Goal: Task Accomplishment & Management: Use online tool/utility

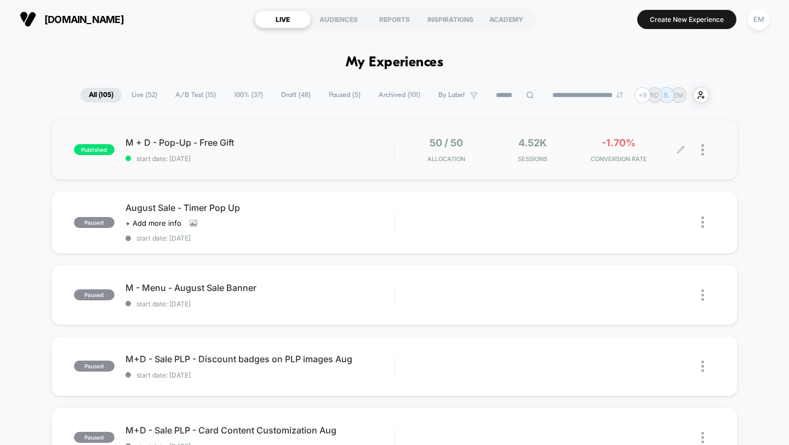
click at [703, 152] on img at bounding box center [703, 150] width 3 height 12
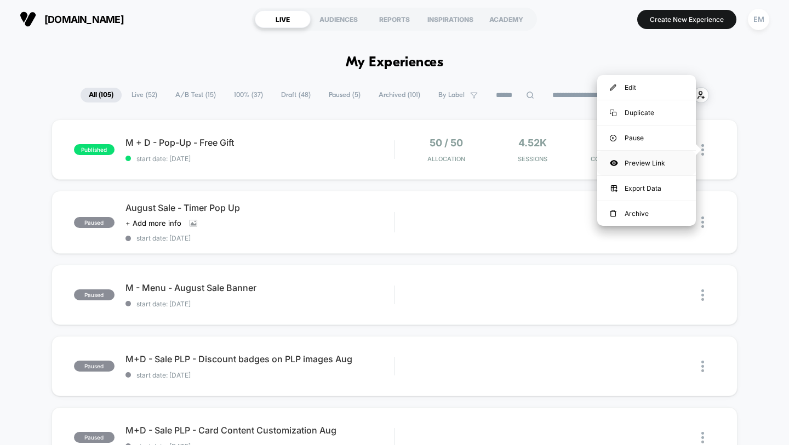
click at [663, 157] on div "Preview Link" at bounding box center [647, 163] width 99 height 25
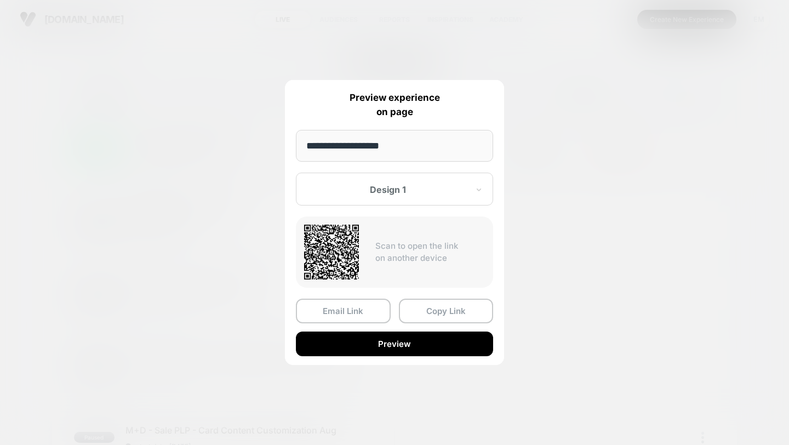
click at [400, 192] on div at bounding box center [388, 189] width 161 height 11
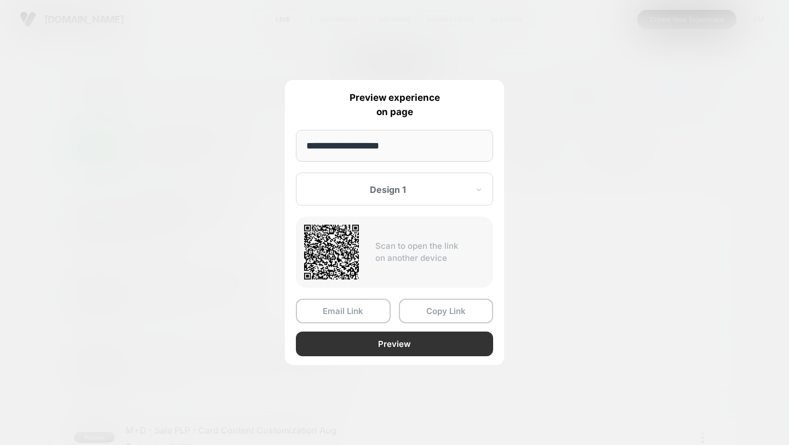
click at [412, 341] on button "Preview" at bounding box center [394, 344] width 197 height 25
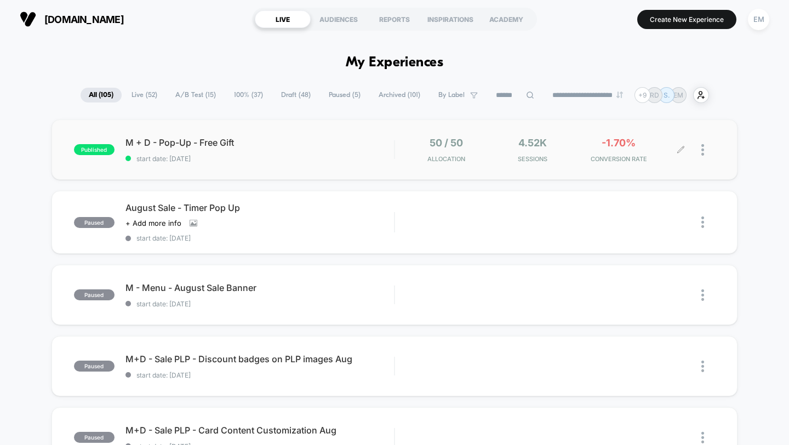
click at [701, 154] on div at bounding box center [698, 150] width 35 height 26
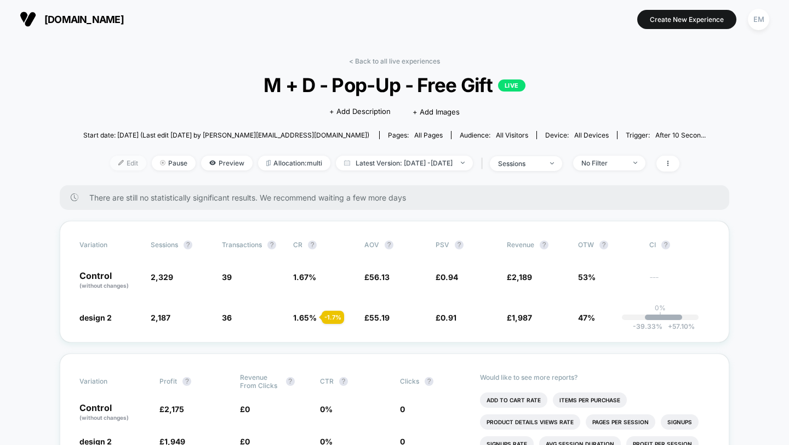
click at [116, 157] on span "Edit" at bounding box center [128, 163] width 36 height 15
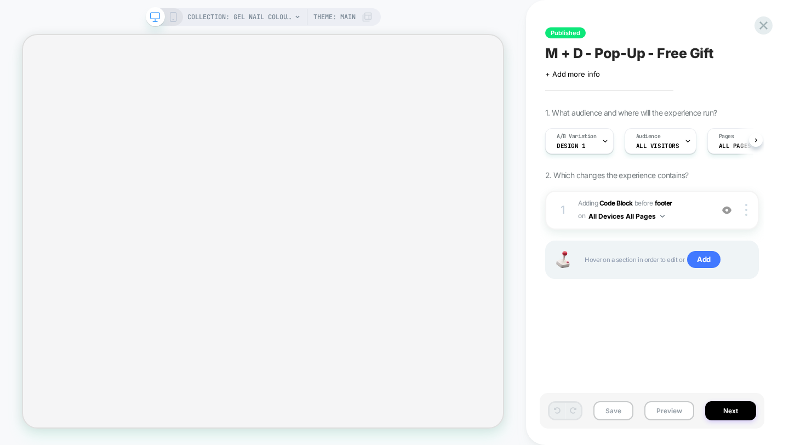
scroll to position [0, 1]
click at [727, 418] on button "Next" at bounding box center [731, 410] width 51 height 19
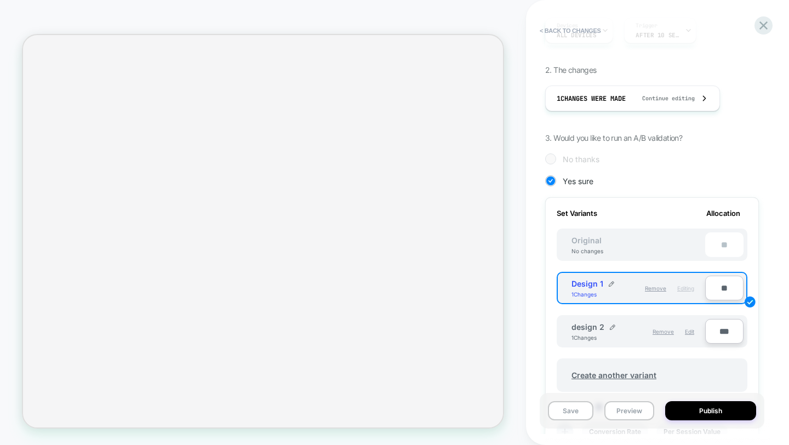
scroll to position [250, 0]
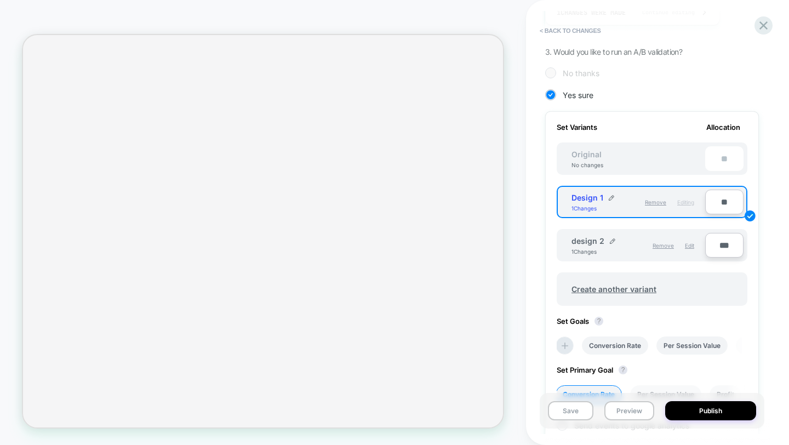
click at [604, 242] on div "design 2" at bounding box center [594, 240] width 44 height 9
click at [725, 245] on input "***" at bounding box center [725, 245] width 38 height 25
click at [727, 213] on div "Design 1 1 Changes Remove Editing **" at bounding box center [652, 202] width 191 height 32
click at [724, 209] on input "**" at bounding box center [725, 202] width 38 height 25
click at [624, 252] on div "design 2 1 Changes" at bounding box center [605, 245] width 67 height 19
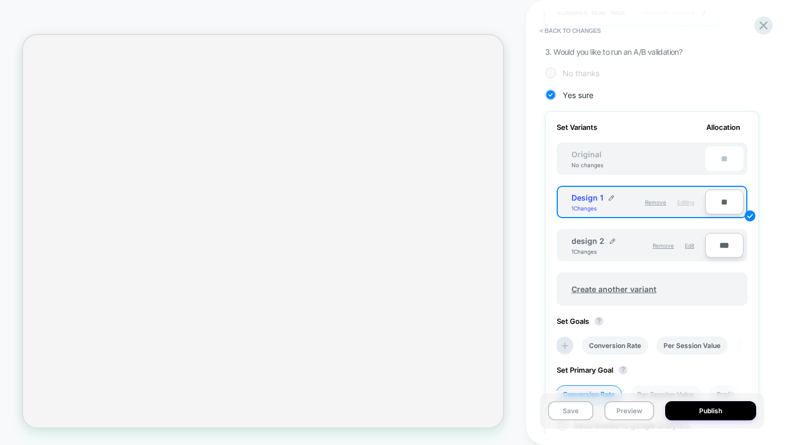
click at [622, 248] on div "design 2 1 Changes" at bounding box center [605, 245] width 67 height 19
click at [613, 238] on img at bounding box center [612, 240] width 5 height 5
click at [721, 245] on input "***" at bounding box center [728, 246] width 38 height 25
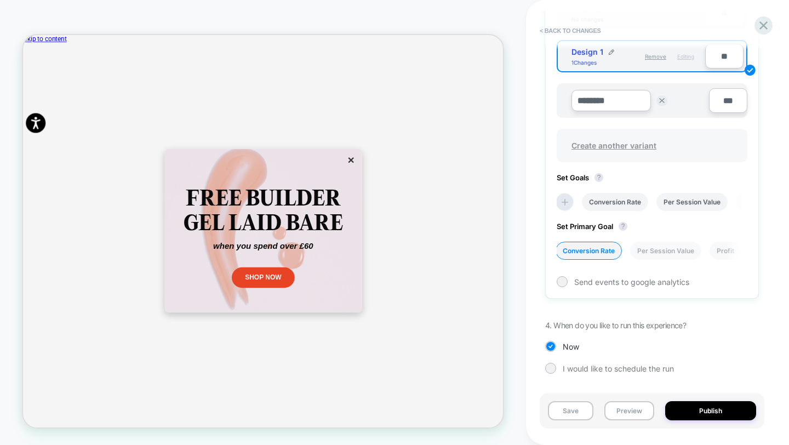
scroll to position [0, 0]
click at [760, 24] on icon at bounding box center [764, 25] width 15 height 15
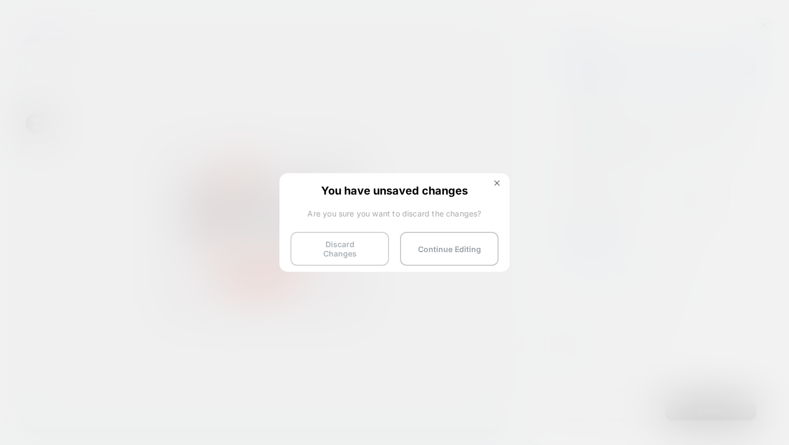
click at [358, 255] on button "Discard Changes" at bounding box center [340, 249] width 99 height 34
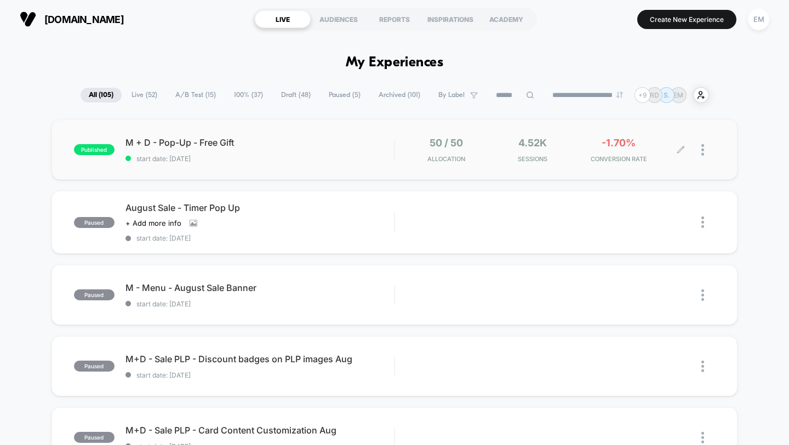
click at [701, 152] on div at bounding box center [698, 150] width 35 height 26
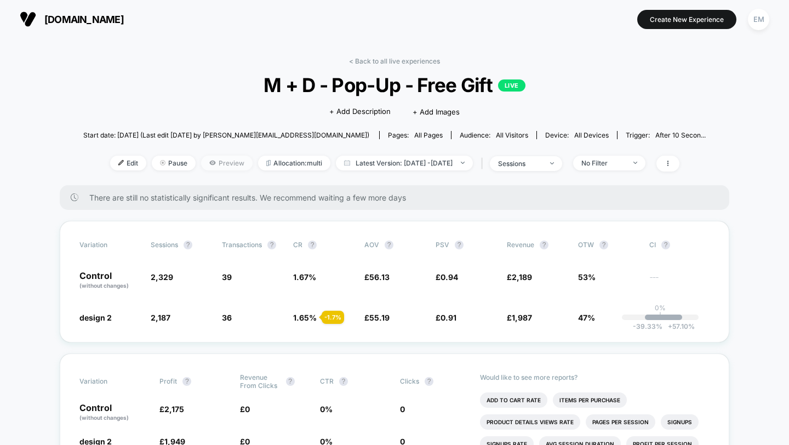
click at [208, 165] on span "Preview" at bounding box center [227, 163] width 52 height 15
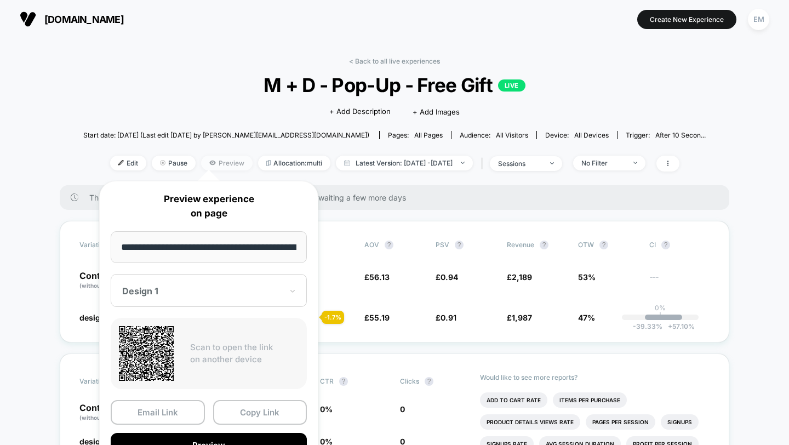
scroll to position [0, 25]
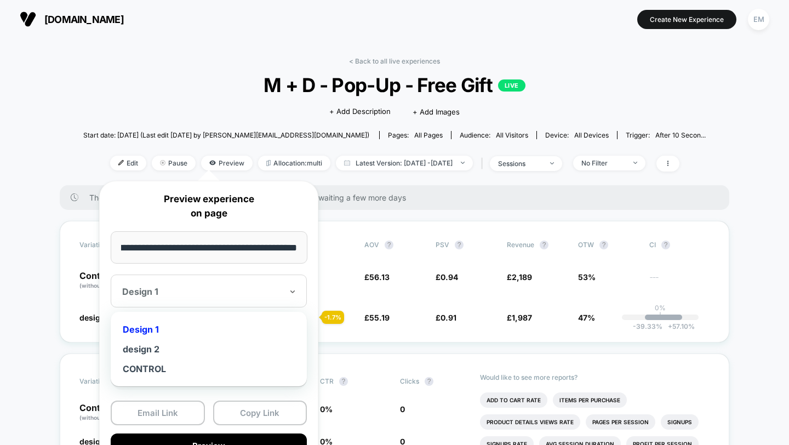
click at [194, 292] on div at bounding box center [202, 291] width 160 height 11
click at [187, 351] on div "design 2" at bounding box center [208, 349] width 185 height 20
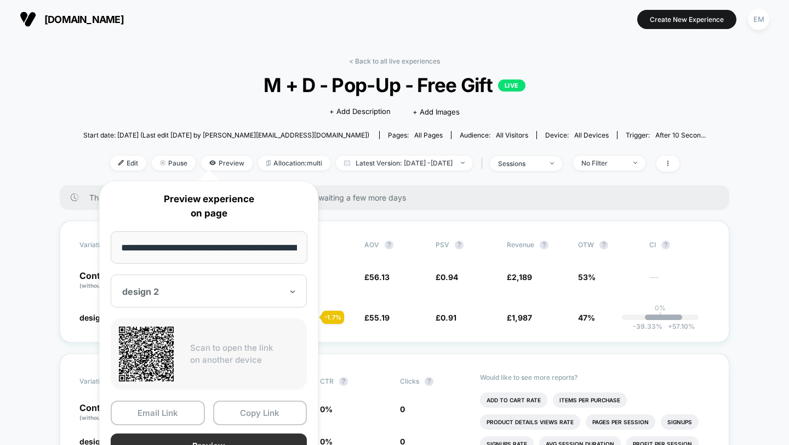
click at [221, 441] on button "Preview" at bounding box center [209, 446] width 196 height 25
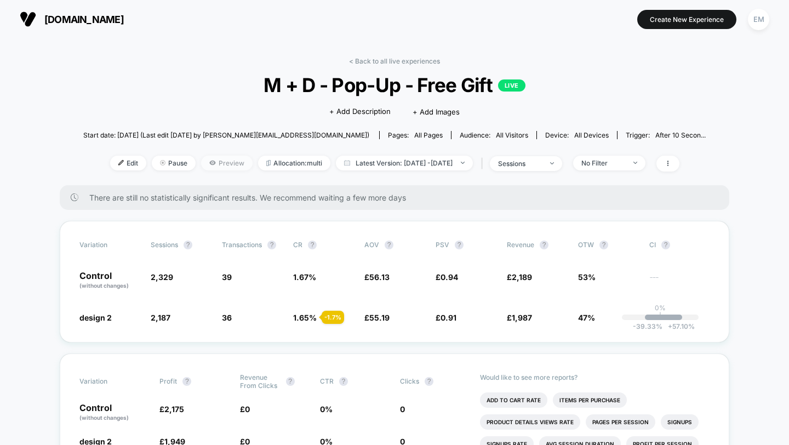
click at [209, 160] on icon at bounding box center [212, 163] width 7 height 7
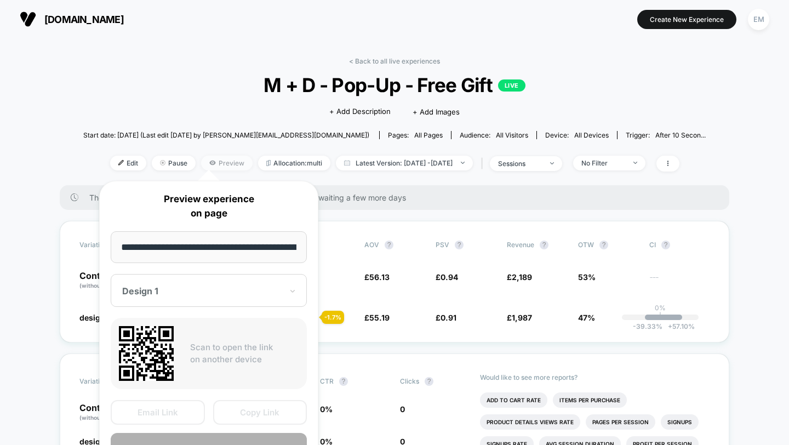
scroll to position [0, 25]
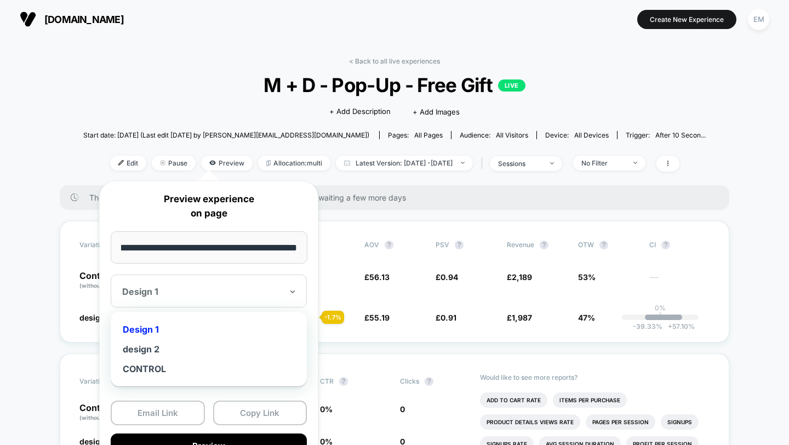
click at [198, 280] on div "Design 1" at bounding box center [209, 291] width 196 height 33
click at [141, 350] on div "design 2" at bounding box center [208, 349] width 185 height 20
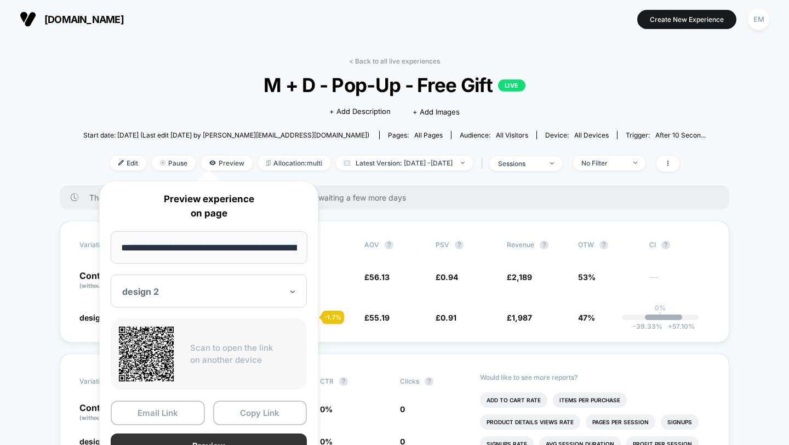
click at [214, 440] on button "Preview" at bounding box center [209, 446] width 196 height 25
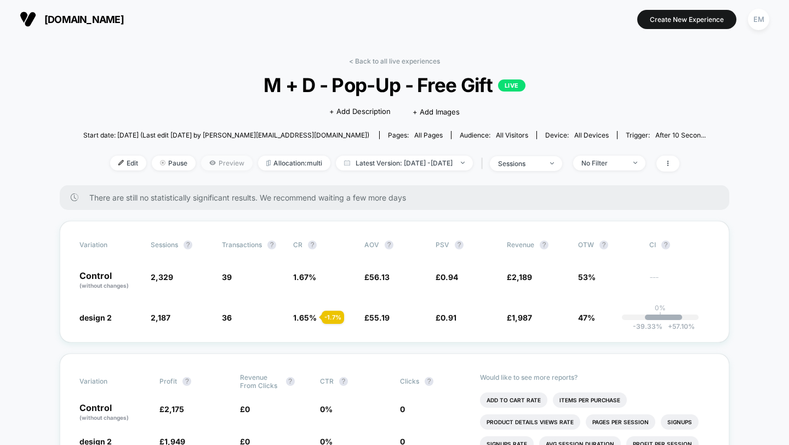
click at [217, 159] on span "Preview" at bounding box center [227, 163] width 52 height 15
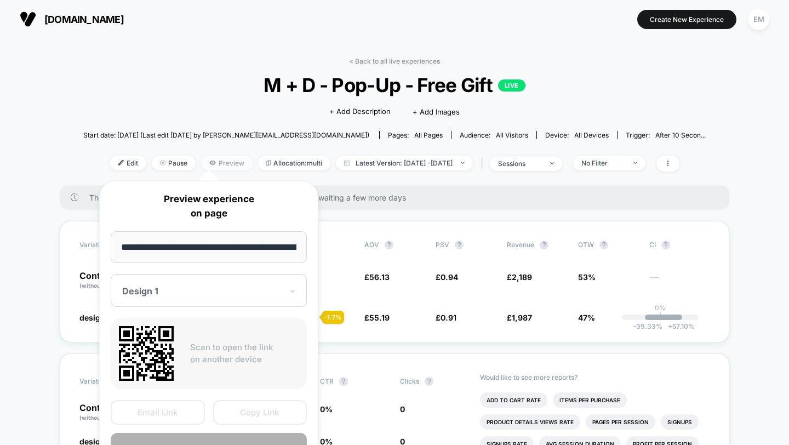
scroll to position [0, 25]
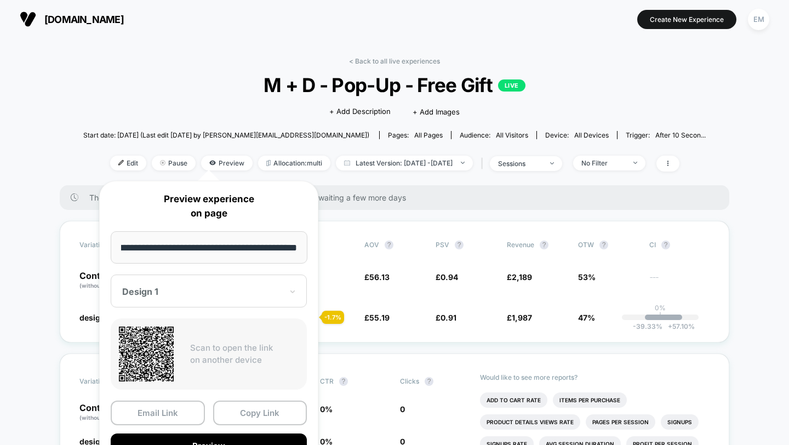
click at [186, 289] on div at bounding box center [202, 291] width 160 height 11
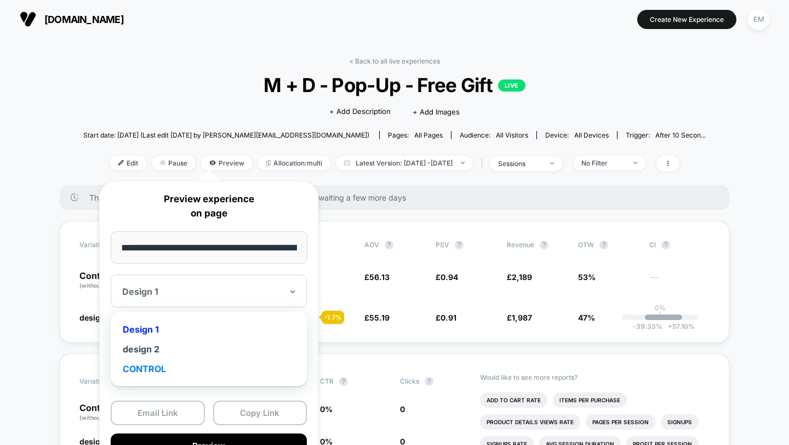
click at [187, 366] on div "CONTROL" at bounding box center [208, 369] width 185 height 20
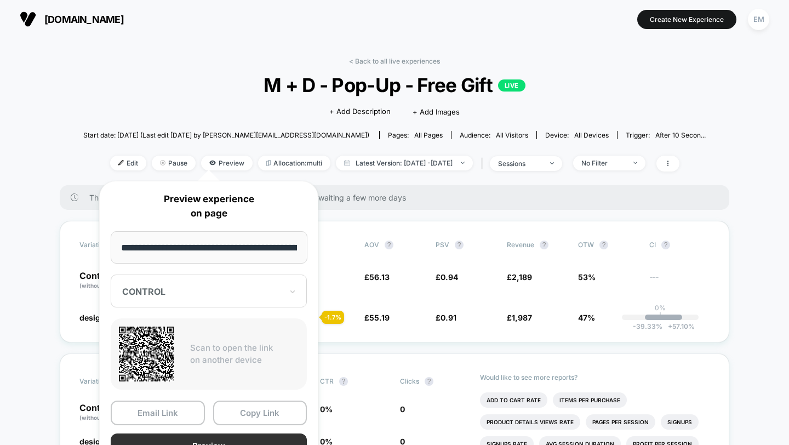
click at [246, 438] on button "Preview" at bounding box center [209, 446] width 196 height 25
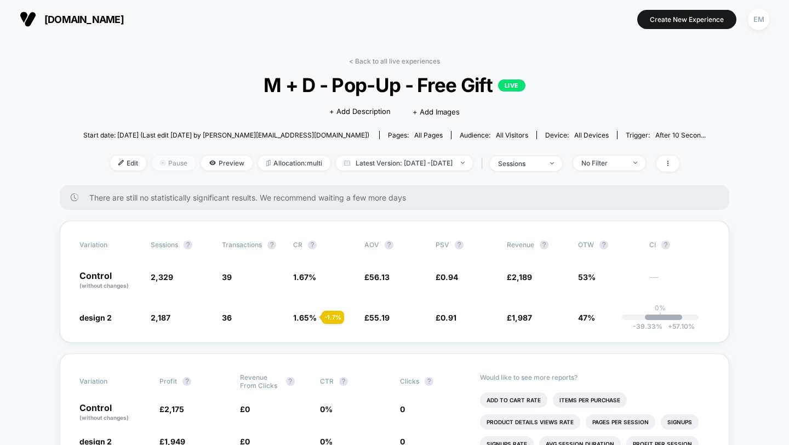
click at [152, 160] on span "Pause" at bounding box center [174, 163] width 44 height 15
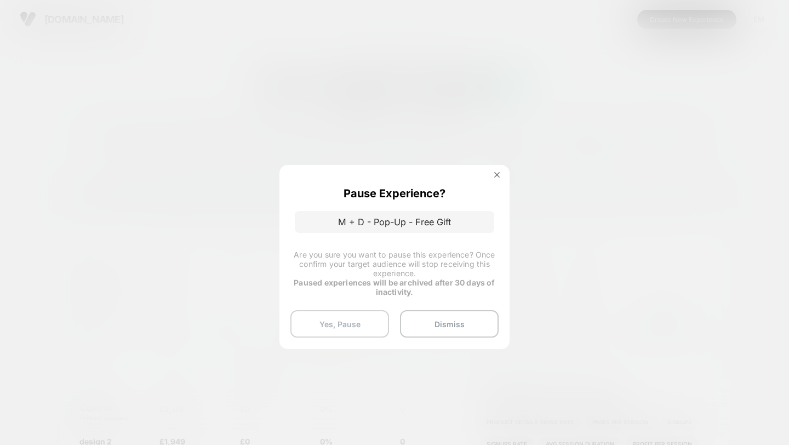
click at [345, 315] on button "Yes, Pause" at bounding box center [340, 323] width 99 height 27
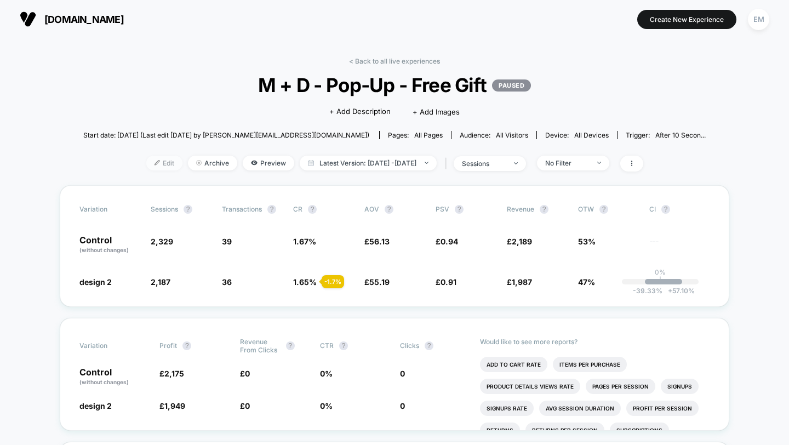
click at [147, 164] on span "Edit" at bounding box center [164, 163] width 36 height 15
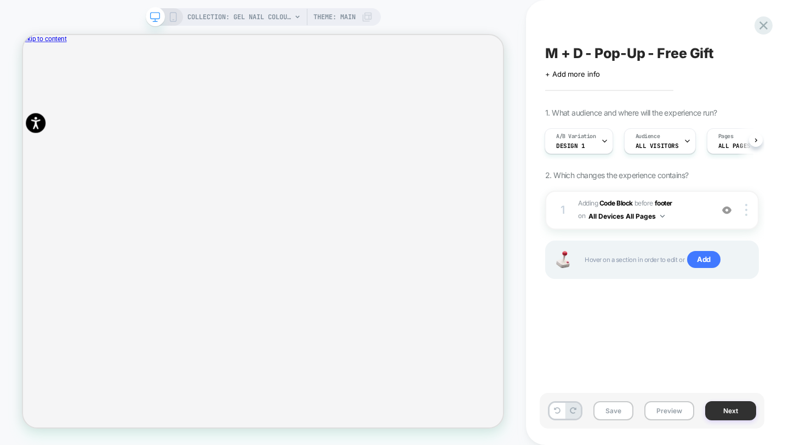
click at [724, 403] on button "Next" at bounding box center [731, 410] width 51 height 19
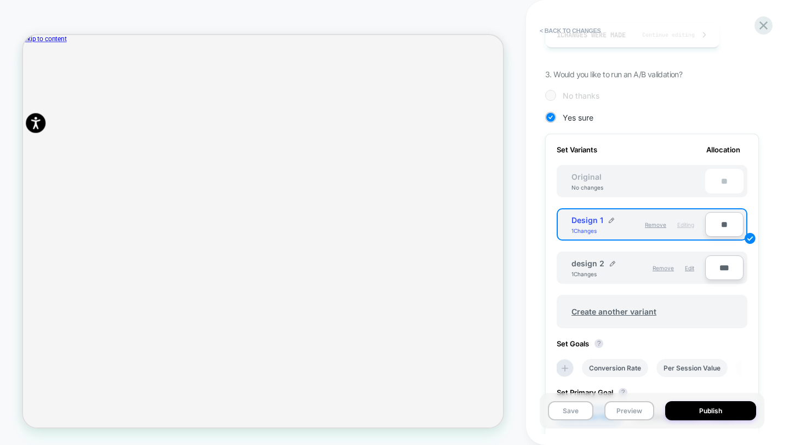
scroll to position [292, 0]
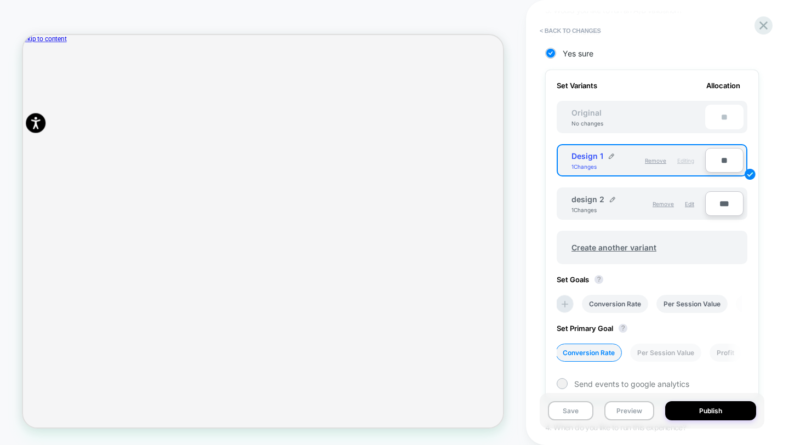
click at [714, 199] on input "***" at bounding box center [725, 203] width 38 height 25
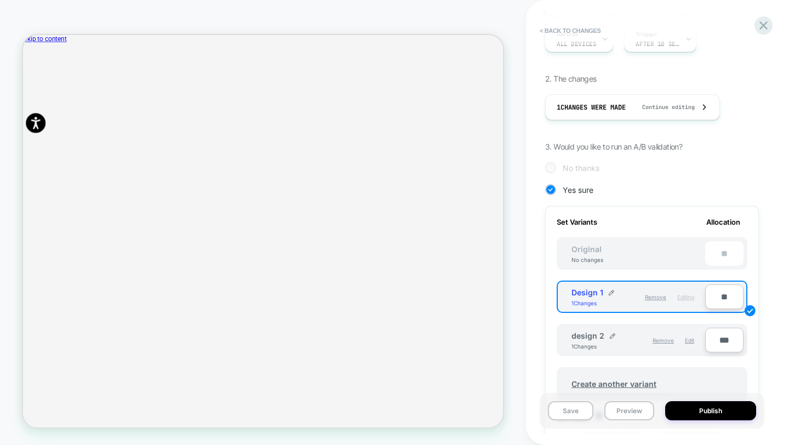
scroll to position [201, 0]
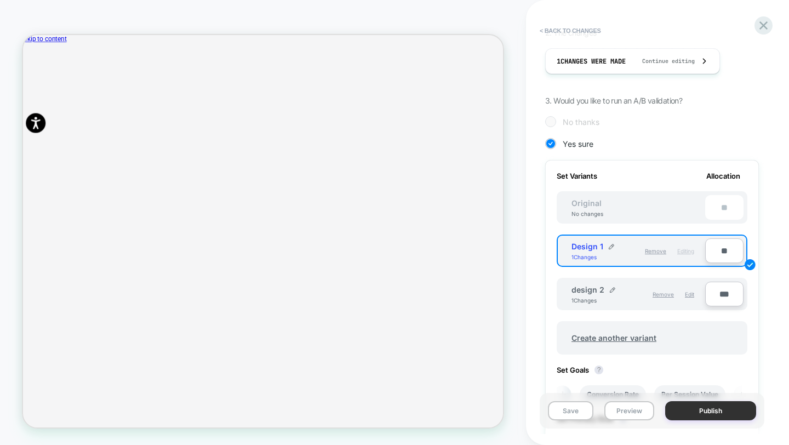
click at [713, 414] on button "Publish" at bounding box center [711, 410] width 91 height 19
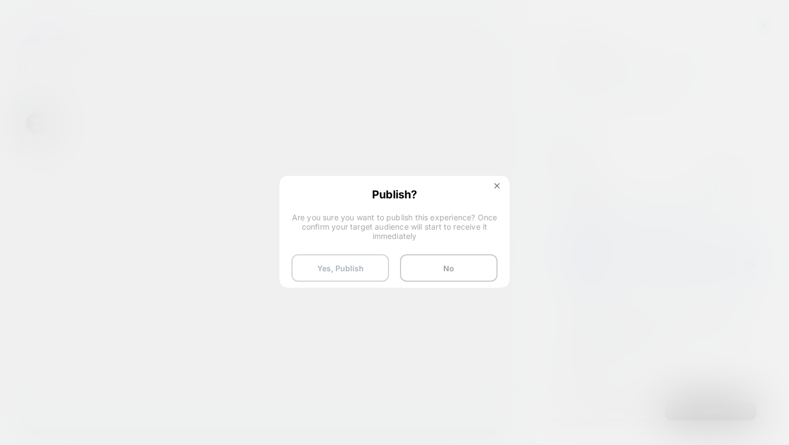
click at [359, 273] on button "Yes, Publish" at bounding box center [341, 267] width 98 height 27
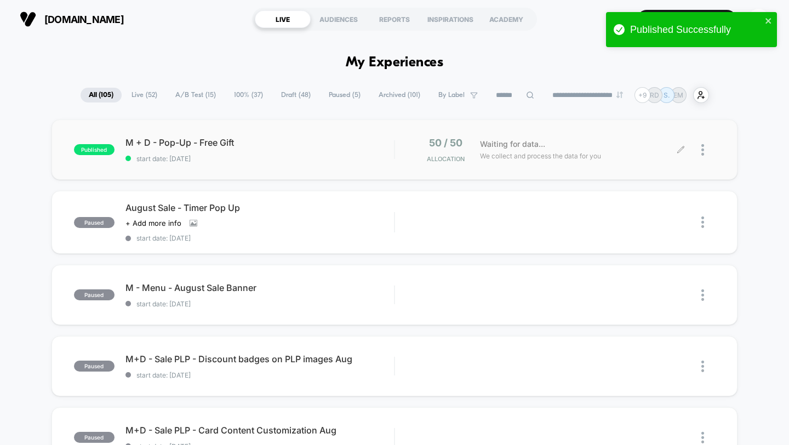
click at [708, 154] on div at bounding box center [709, 150] width 14 height 26
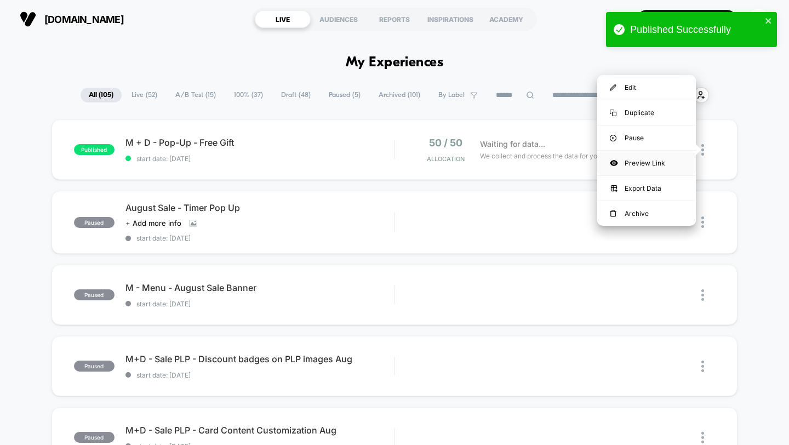
click at [647, 169] on div "Preview Link" at bounding box center [647, 163] width 99 height 25
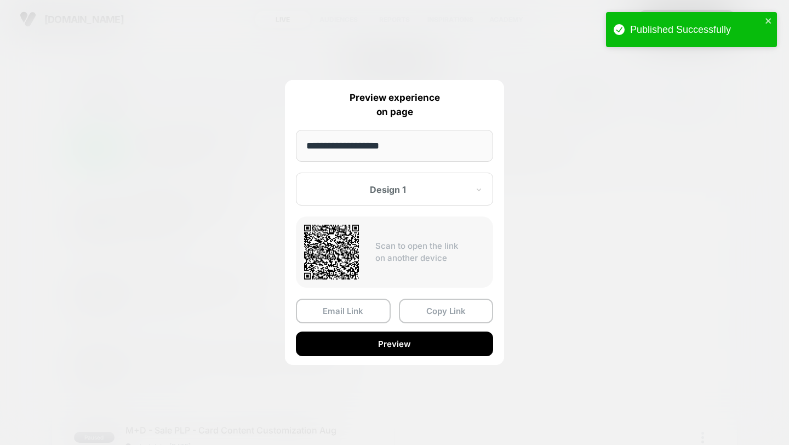
click at [402, 207] on div "**********" at bounding box center [394, 222] width 219 height 285
click at [403, 192] on div at bounding box center [388, 189] width 161 height 11
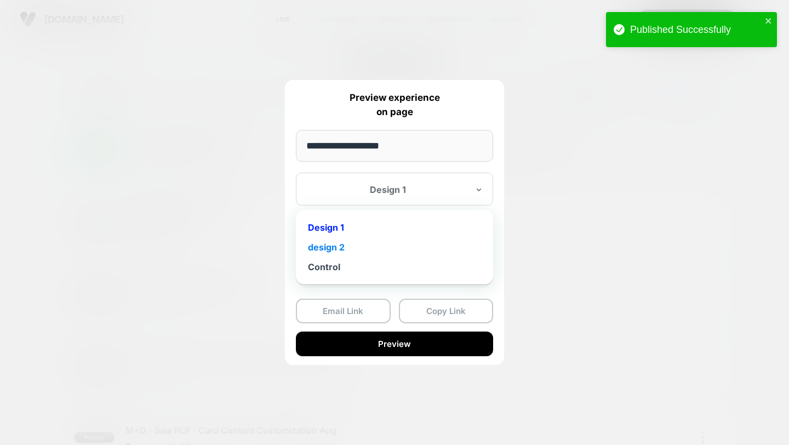
click at [366, 252] on div "design 2" at bounding box center [395, 247] width 186 height 20
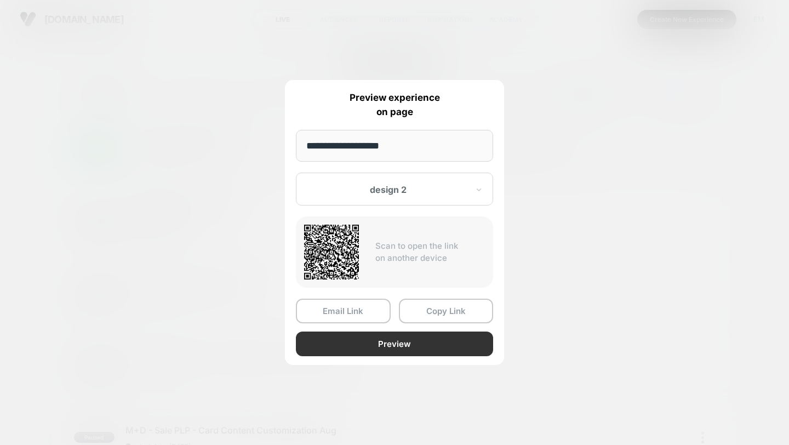
click at [431, 338] on button "Preview" at bounding box center [394, 344] width 197 height 25
